Goal: Information Seeking & Learning: Learn about a topic

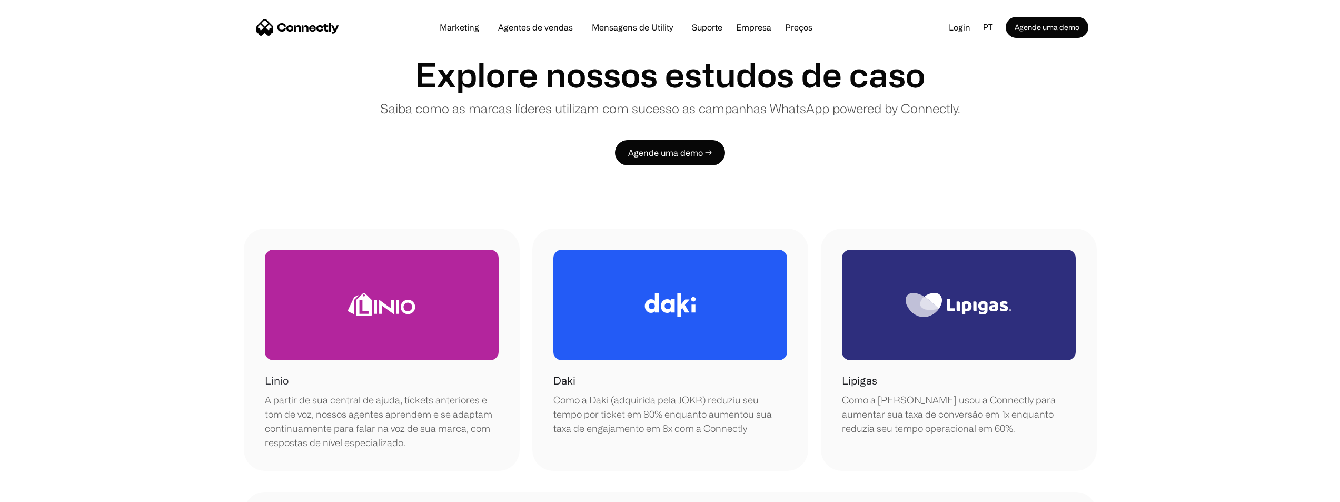
scroll to position [211, 0]
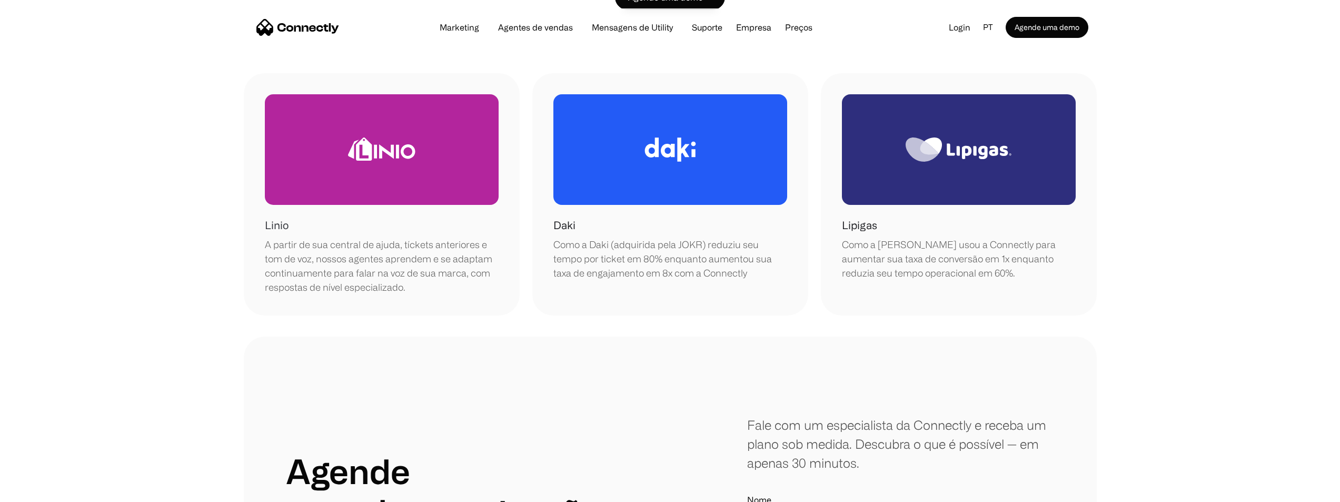
click at [402, 181] on div at bounding box center [382, 149] width 234 height 111
click at [636, 221] on div "Daki Como a Daki (adquirida pela JOKR) reduziu seu tempo por ticket em 80% enqu…" at bounding box center [670, 248] width 234 height 63
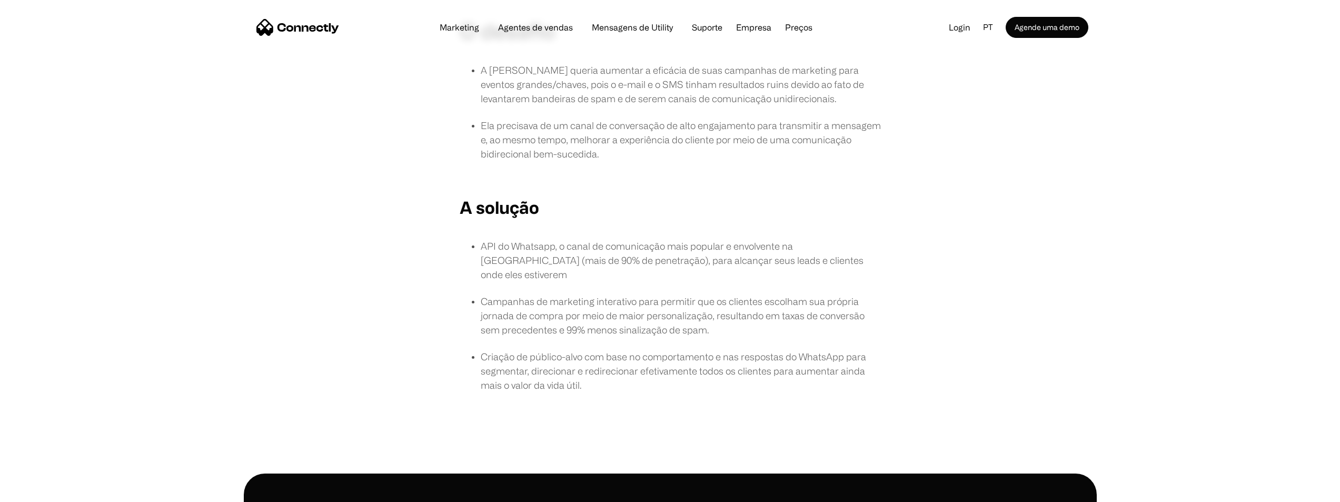
scroll to position [808, 0]
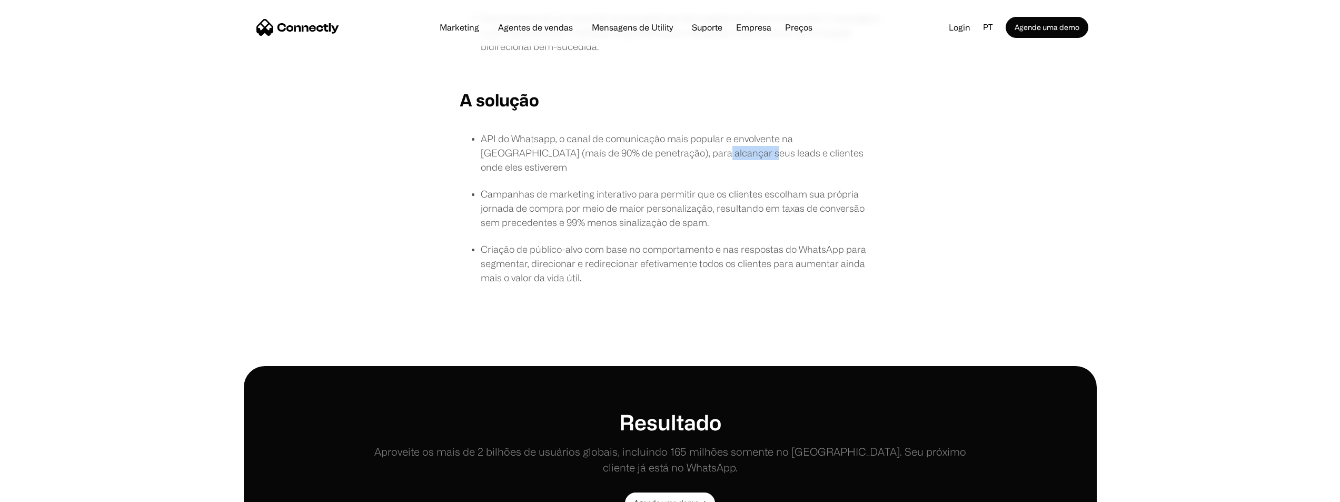
drag, startPoint x: 660, startPoint y: 157, endPoint x: 690, endPoint y: 157, distance: 30.5
click at [690, 157] on p "API do Whatsapp, o canal de comunicação mais popular e envolvente na [GEOGRAPHI…" at bounding box center [681, 153] width 400 height 43
drag, startPoint x: 531, startPoint y: 190, endPoint x: 722, endPoint y: 194, distance: 191.1
click at [722, 194] on p "Campanhas de marketing interativo para permitir que os clientes escolham sua pr…" at bounding box center [681, 208] width 400 height 43
click at [730, 217] on ul "API do Whatsapp, o canal de comunicação mais popular e envolvente na [GEOGRAPHI…" at bounding box center [670, 215] width 421 height 166
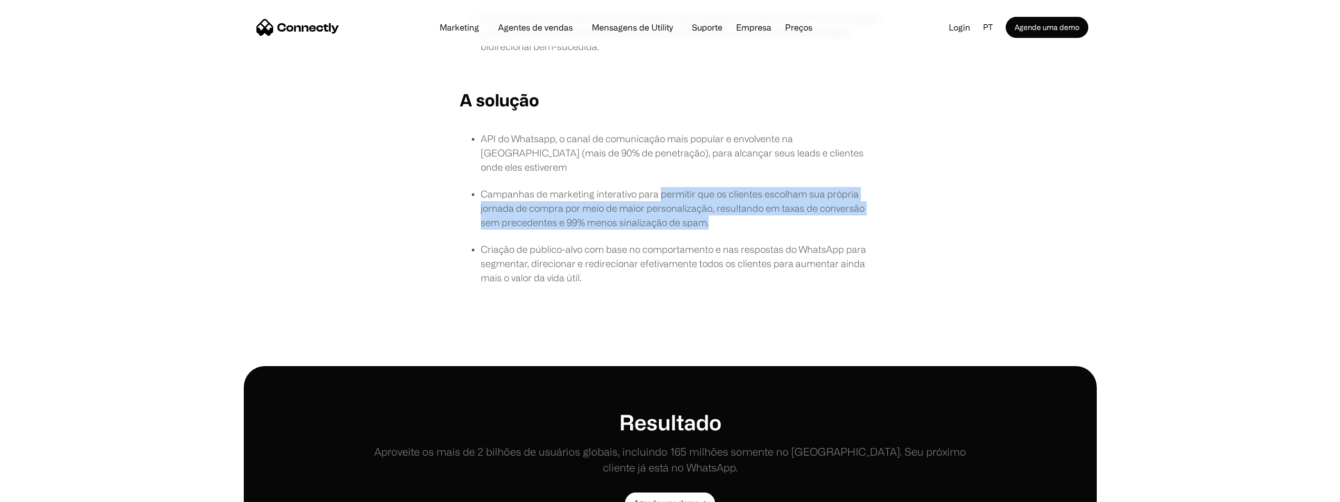
drag, startPoint x: 658, startPoint y: 179, endPoint x: 772, endPoint y: 207, distance: 117.5
click at [772, 207] on p "Campanhas de marketing interativo para permitir que os clientes escolham sua pr…" at bounding box center [681, 208] width 400 height 43
click at [703, 196] on p "Campanhas de marketing interativo para permitir que os clientes escolham sua pr…" at bounding box center [681, 208] width 400 height 43
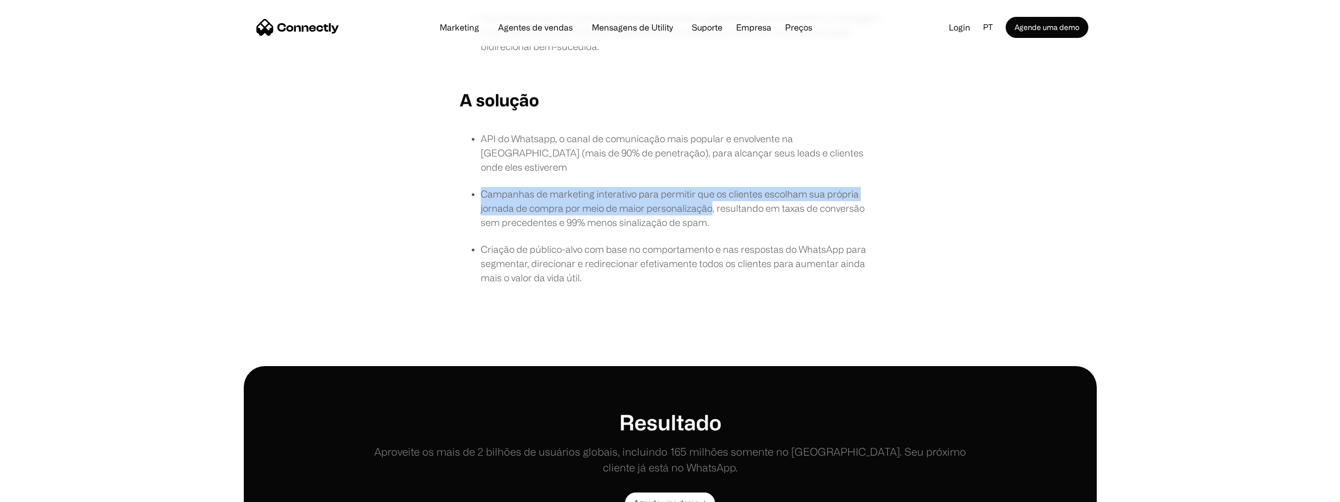
drag, startPoint x: 711, startPoint y: 193, endPoint x: 471, endPoint y: 177, distance: 240.5
click at [481, 187] on li "Campanhas de marketing interativo para permitir que os clientes escolham sua pr…" at bounding box center [681, 208] width 400 height 43
copy p "Campanhas de marketing interativo para permitir que os clientes escolham sua pr…"
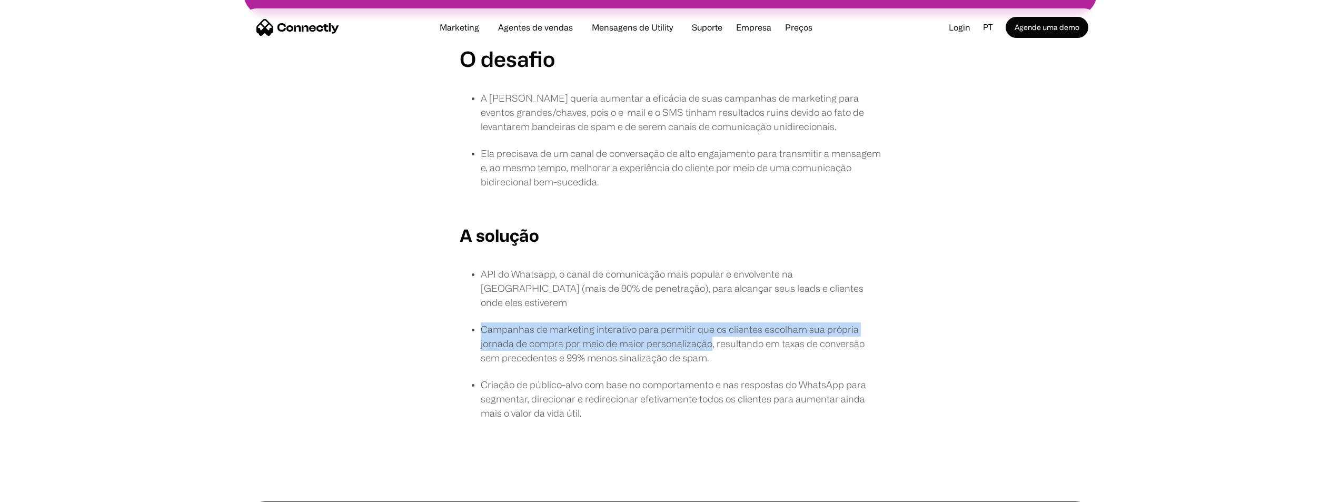
scroll to position [651, 0]
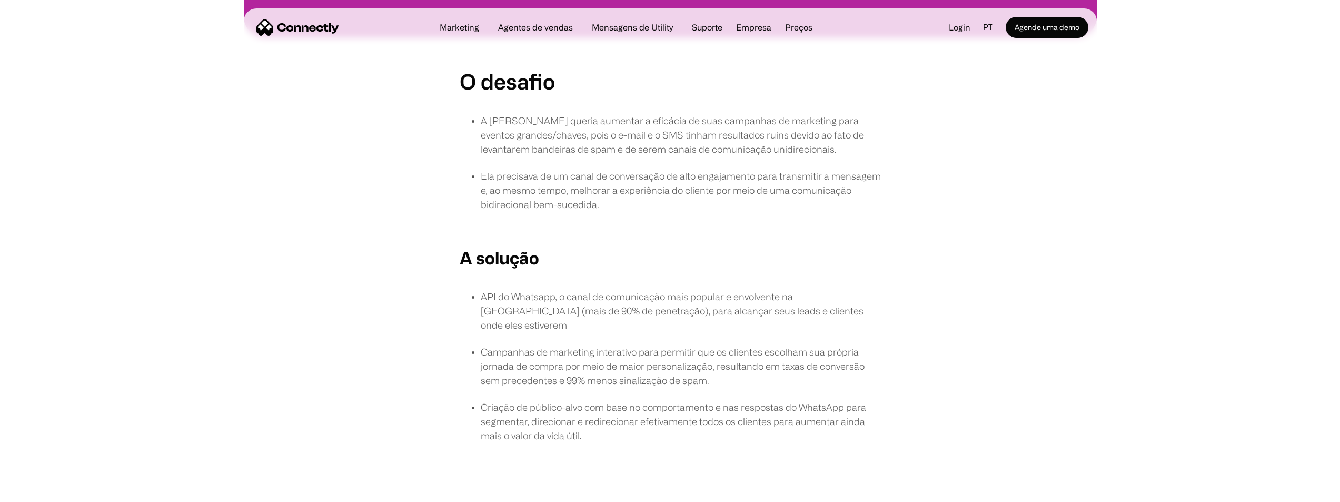
click at [521, 285] on div "A solução API do Whatsapp, o canal de comunicação mais popular e envolvente na …" at bounding box center [670, 352] width 421 height 215
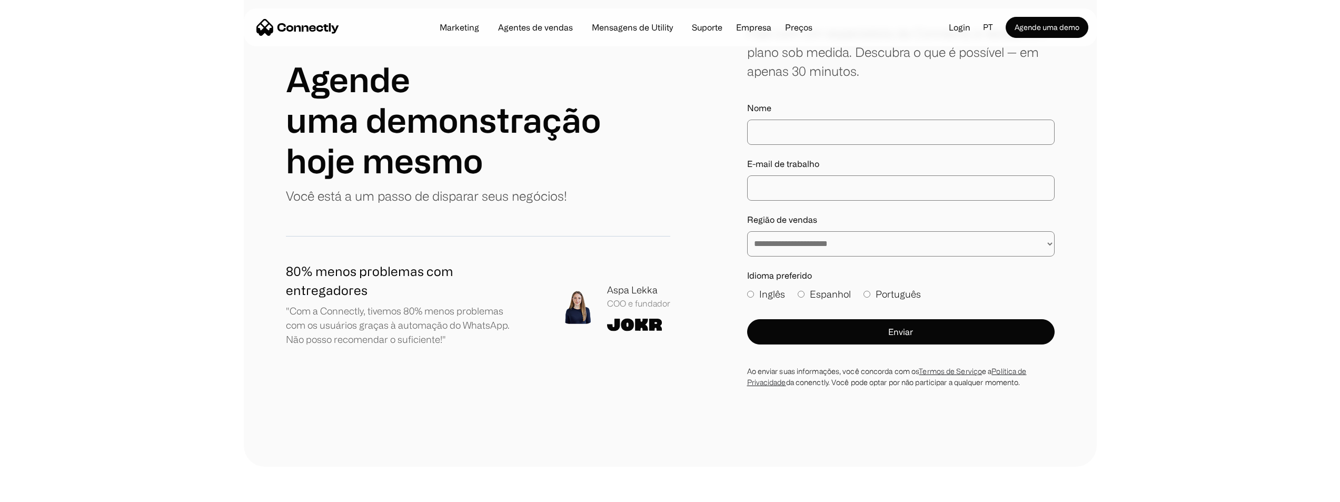
scroll to position [1809, 0]
drag, startPoint x: 374, startPoint y: 265, endPoint x: 298, endPoint y: 264, distance: 75.8
click at [298, 264] on h1 "80% menos problemas com entregadores" at bounding box center [401, 281] width 231 height 38
drag, startPoint x: 384, startPoint y: 280, endPoint x: 217, endPoint y: 245, distance: 170.4
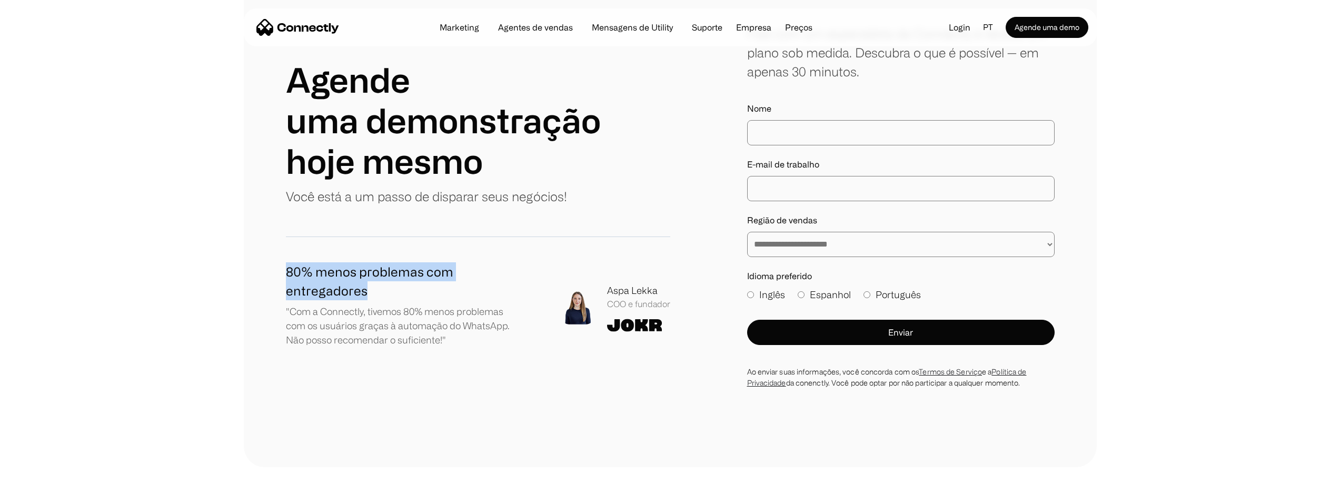
click at [217, 245] on div "**********" at bounding box center [670, 206] width 1340 height 522
click at [496, 311] on p ""Com a Connectly, tivemos 80% menos problemas com os usuários graças à automaçã…" at bounding box center [401, 325] width 231 height 43
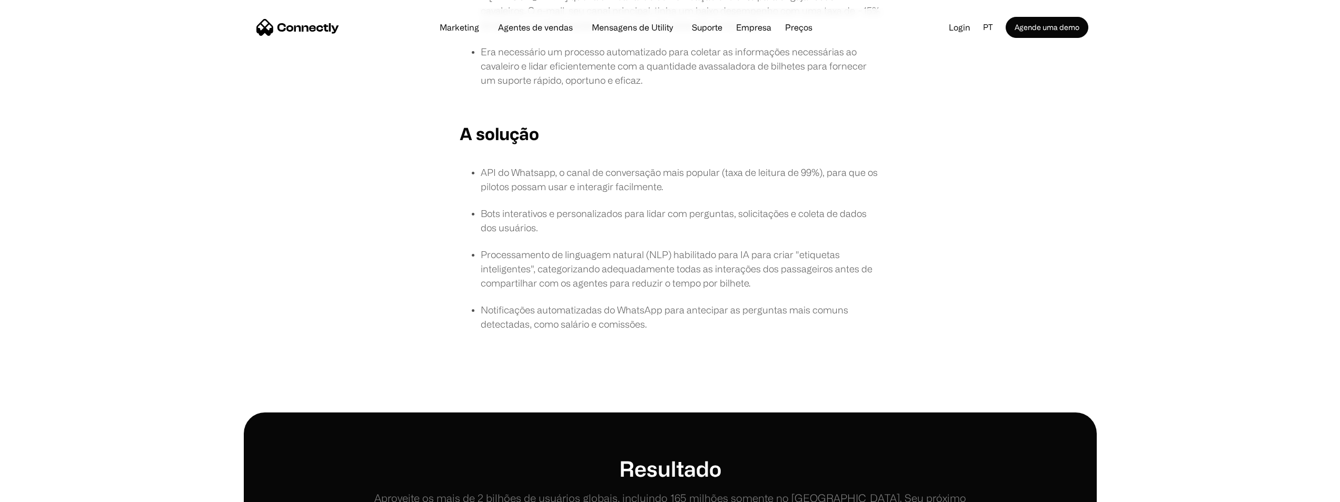
scroll to position [842, 0]
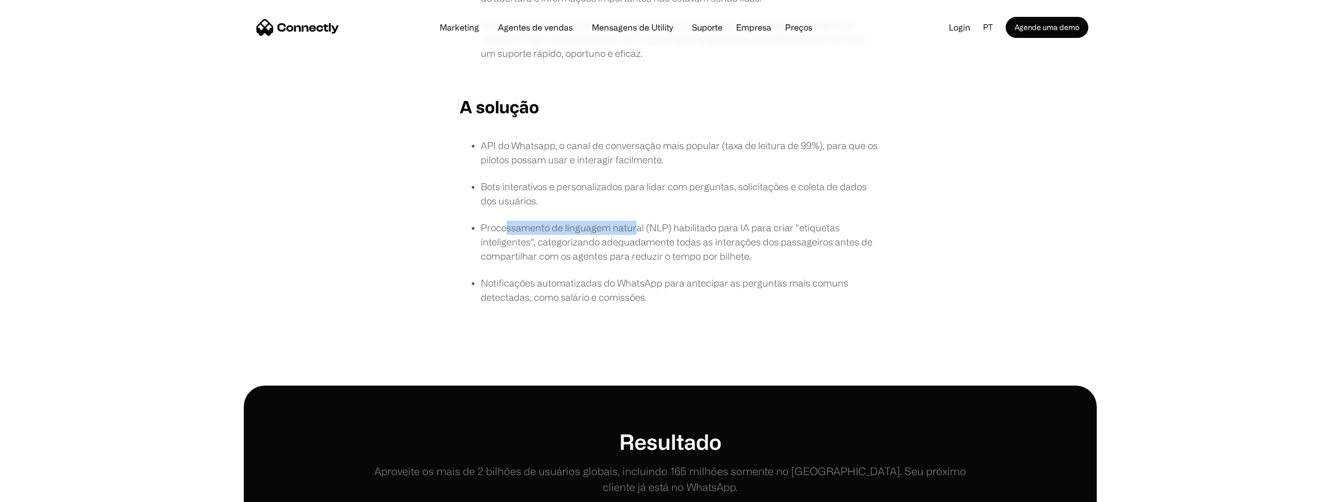
drag, startPoint x: 507, startPoint y: 234, endPoint x: 636, endPoint y: 226, distance: 129.2
click at [636, 226] on p "Processamento de linguagem natural (NLP) habilitado para IA para criar "etiquet…" at bounding box center [681, 242] width 400 height 43
drag, startPoint x: 600, startPoint y: 245, endPoint x: 606, endPoint y: 245, distance: 6.8
click at [606, 245] on p "Processamento de linguagem natural (NLP) habilitado para IA para criar "etiquet…" at bounding box center [681, 242] width 400 height 43
click at [715, 261] on p "Processamento de linguagem natural (NLP) habilitado para IA para criar "etiquet…" at bounding box center [681, 242] width 400 height 43
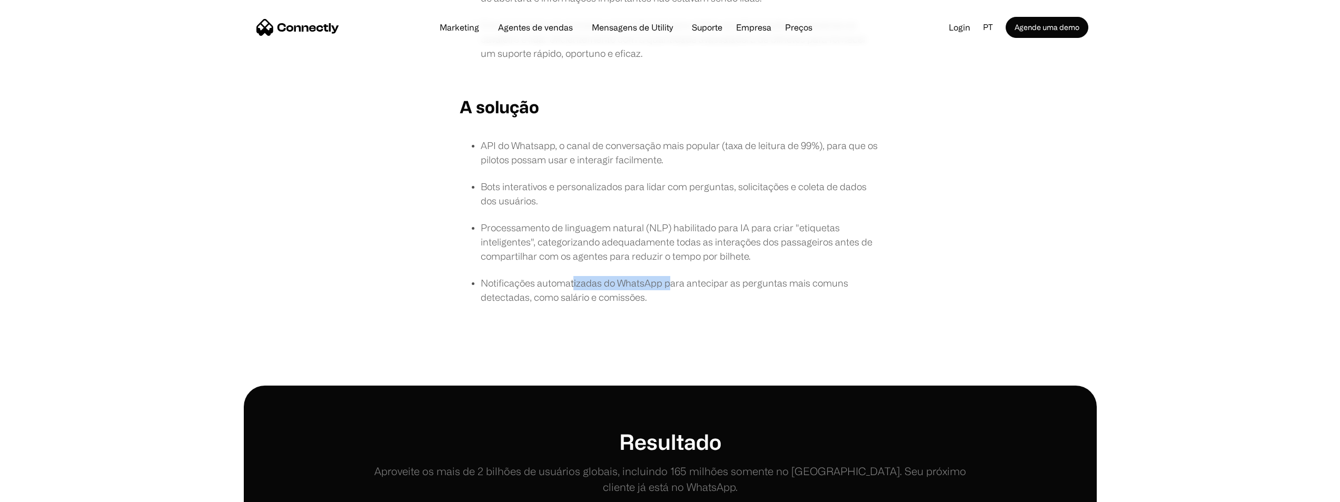
drag, startPoint x: 572, startPoint y: 283, endPoint x: 665, endPoint y: 289, distance: 93.4
click at [665, 289] on p "Notificações automatizadas do WhatsApp para antecipar as perguntas mais comuns …" at bounding box center [681, 290] width 400 height 28
click at [685, 285] on p "Notificações automatizadas do WhatsApp para antecipar as perguntas mais comuns …" at bounding box center [681, 290] width 400 height 28
drag, startPoint x: 734, startPoint y: 283, endPoint x: 531, endPoint y: 303, distance: 204.1
click at [531, 303] on p "Notificações automatizadas do WhatsApp para antecipar as perguntas mais comuns …" at bounding box center [681, 290] width 400 height 28
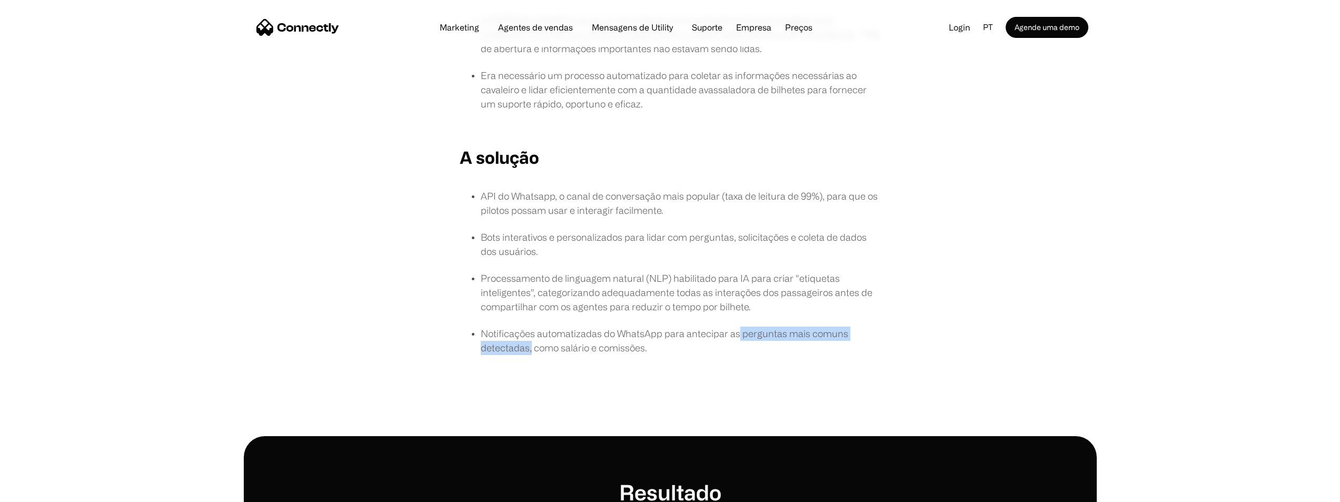
scroll to position [632, 0]
